Goal: Transaction & Acquisition: Subscribe to service/newsletter

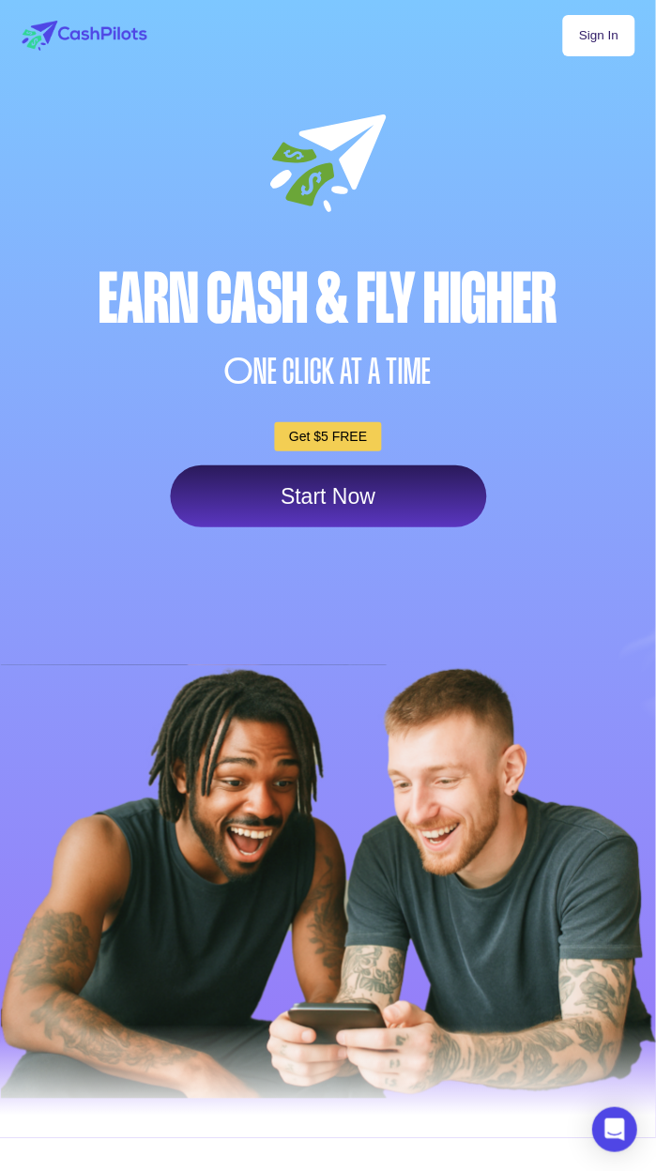
click at [261, 484] on link "Start Now" at bounding box center [328, 496] width 316 height 62
click at [231, 524] on link "Start Now" at bounding box center [328, 496] width 316 height 62
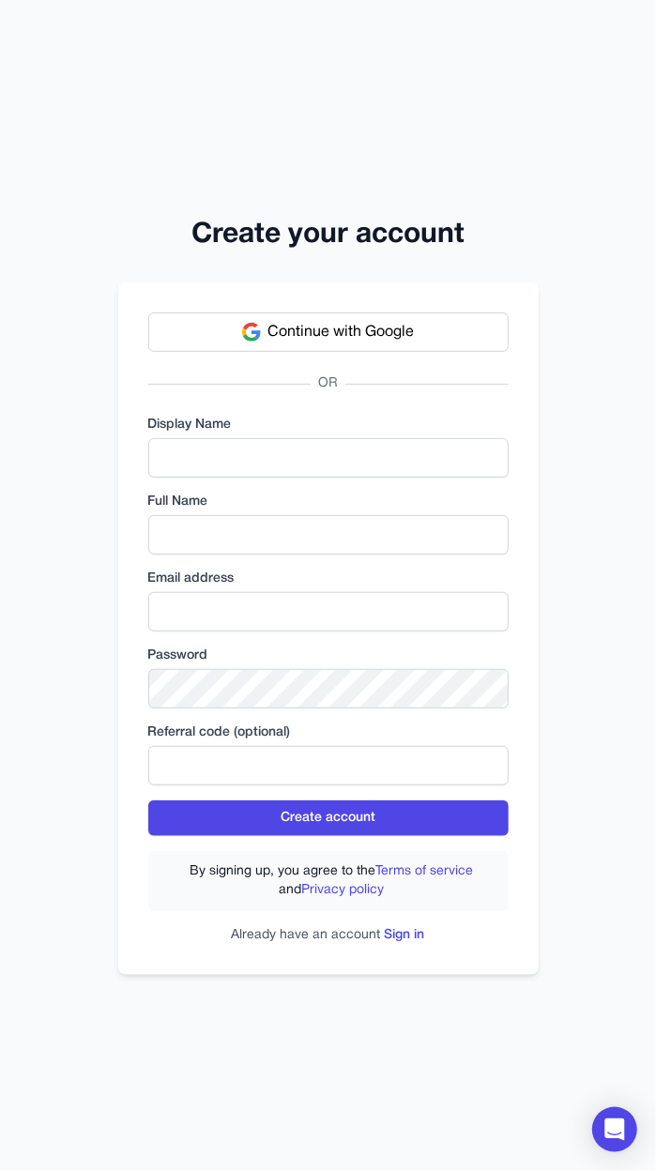
scroll to position [108, 0]
click at [237, 312] on button "Continue with Google" at bounding box center [328, 331] width 360 height 39
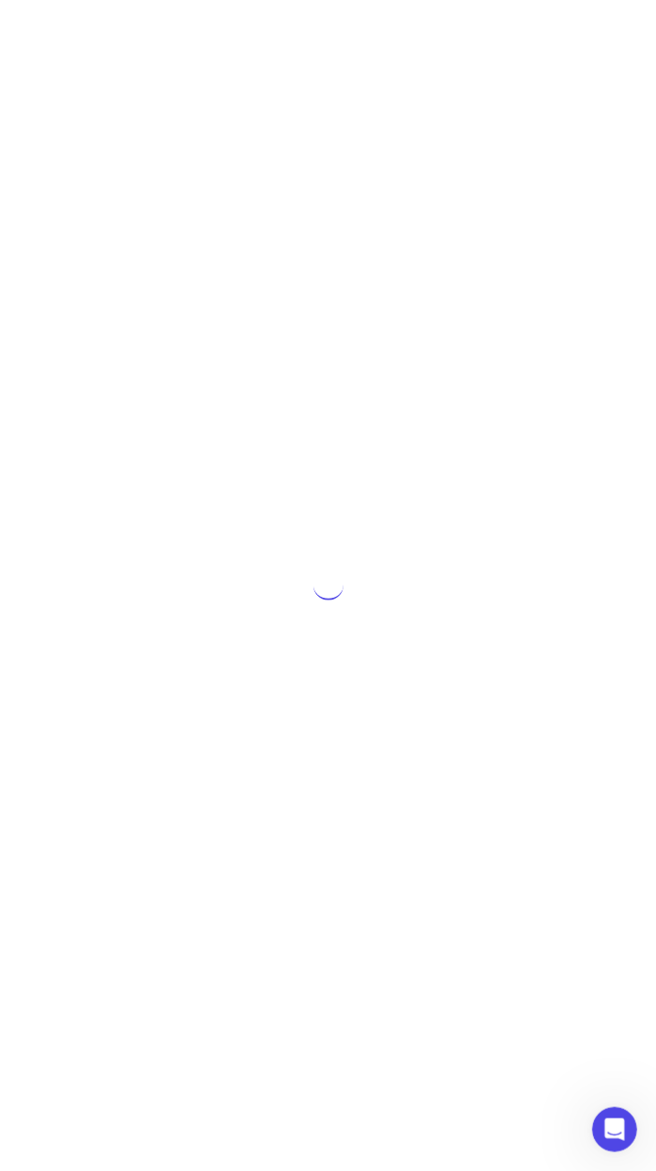
scroll to position [0, 0]
